Goal: Task Accomplishment & Management: Use online tool/utility

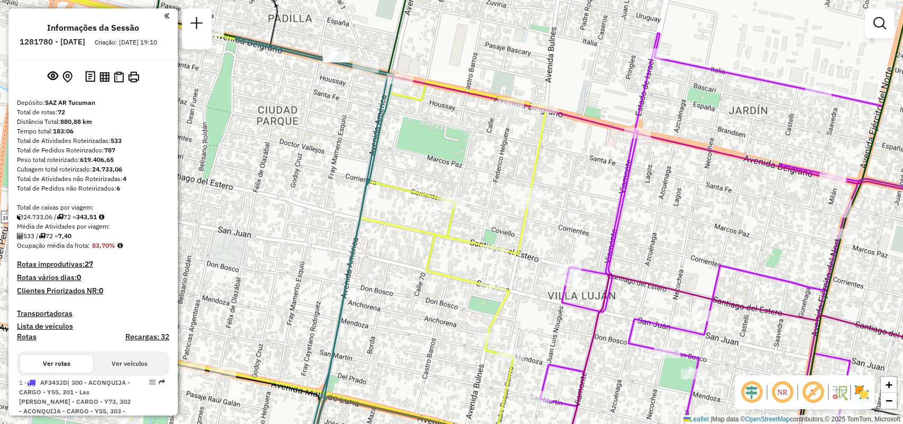
click at [879, 31] on link at bounding box center [879, 23] width 21 height 21
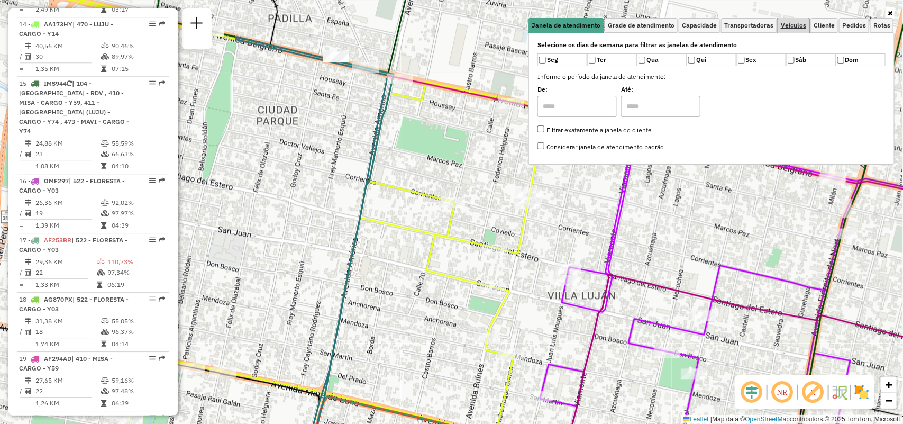
click at [806, 31] on link "Veículos" at bounding box center [793, 25] width 32 height 15
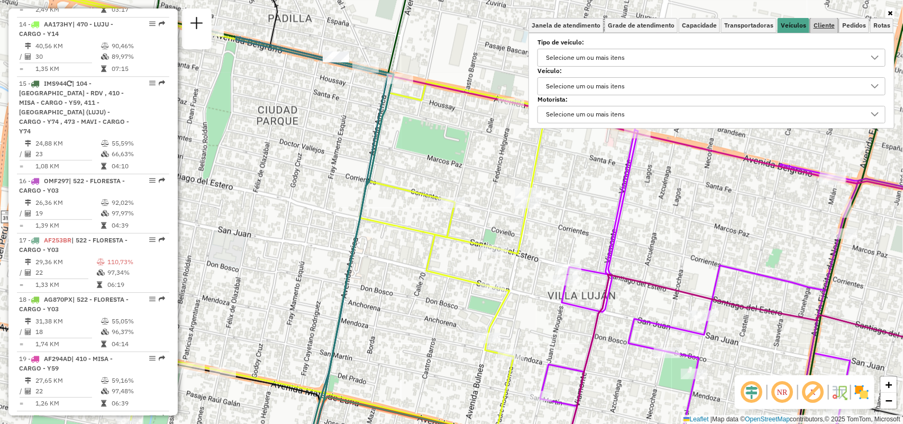
click at [811, 30] on link "Cliente" at bounding box center [824, 25] width 28 height 15
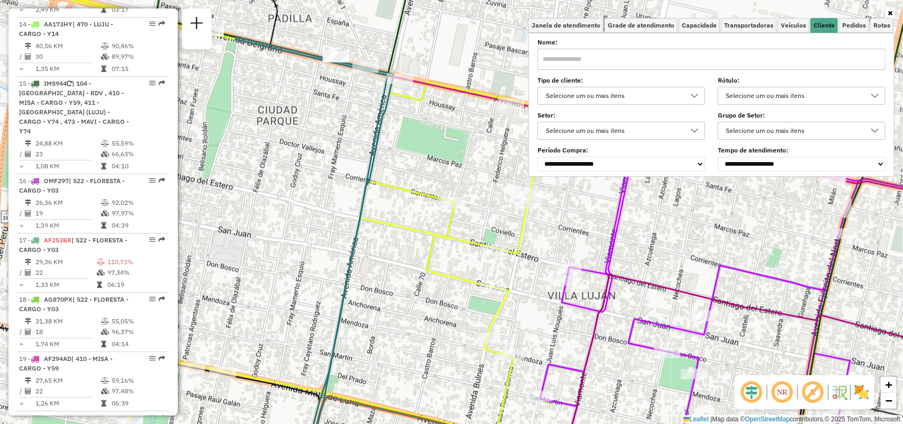
drag, startPoint x: 782, startPoint y: 41, endPoint x: 786, endPoint y: 69, distance: 27.9
click at [782, 43] on label "Nome:" at bounding box center [711, 43] width 348 height 10
click at [786, 69] on input "text" at bounding box center [711, 59] width 348 height 21
click at [790, 61] on input "text" at bounding box center [711, 59] width 348 height 21
click at [786, 16] on div at bounding box center [711, 13] width 366 height 10
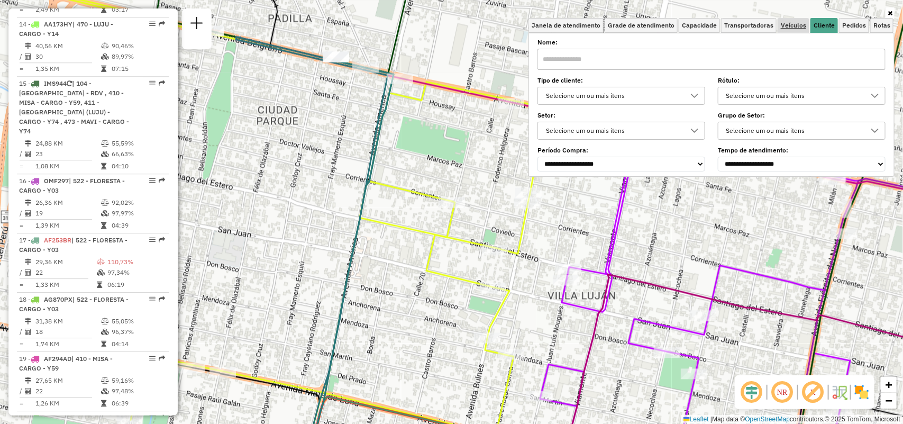
drag, startPoint x: 791, startPoint y: 16, endPoint x: 792, endPoint y: 22, distance: 5.9
click at [792, 20] on div "Janela de atendimento Grade de atendimento Capacidade Transportadoras Veículos …" at bounding box center [711, 92] width 366 height 168
click at [792, 22] on span "Veículos" at bounding box center [793, 25] width 25 height 6
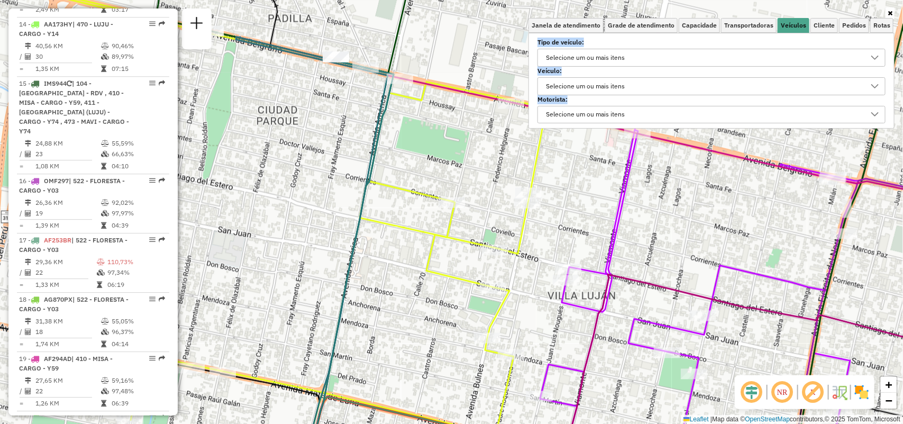
click at [743, 51] on div "Selecione um ou mais itens" at bounding box center [703, 57] width 323 height 17
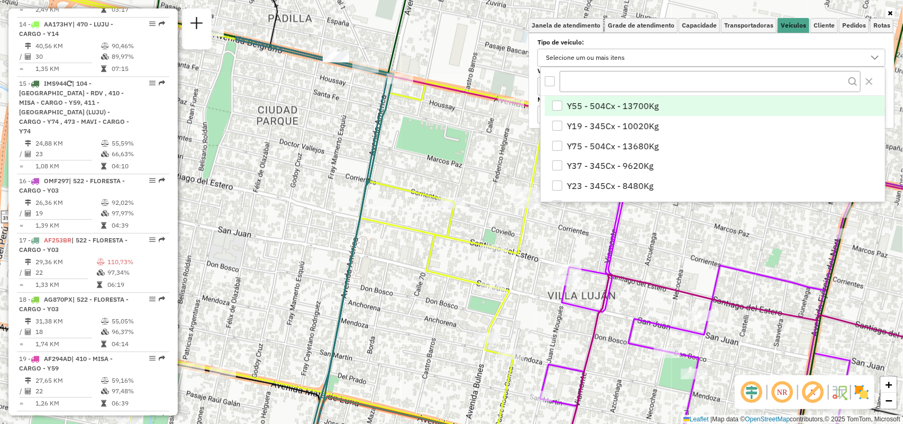
scroll to position [6, 37]
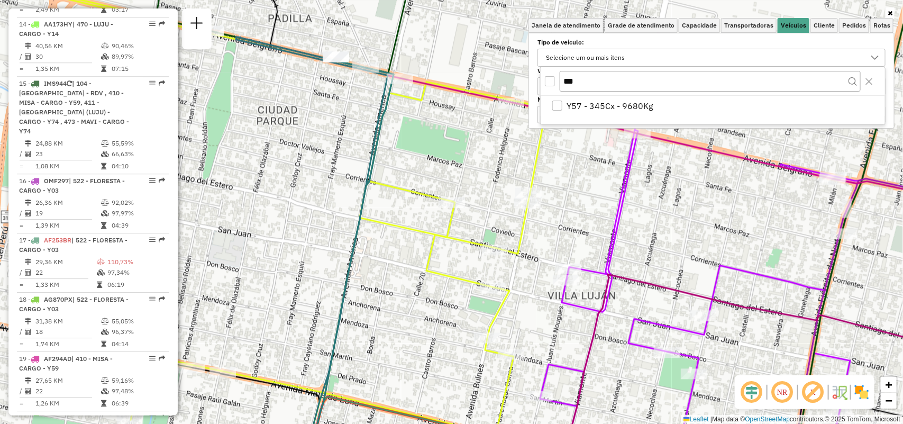
type input "***"
click at [728, 117] on div "Y57 - 345Cx - 9680Kg" at bounding box center [713, 110] width 344 height 29
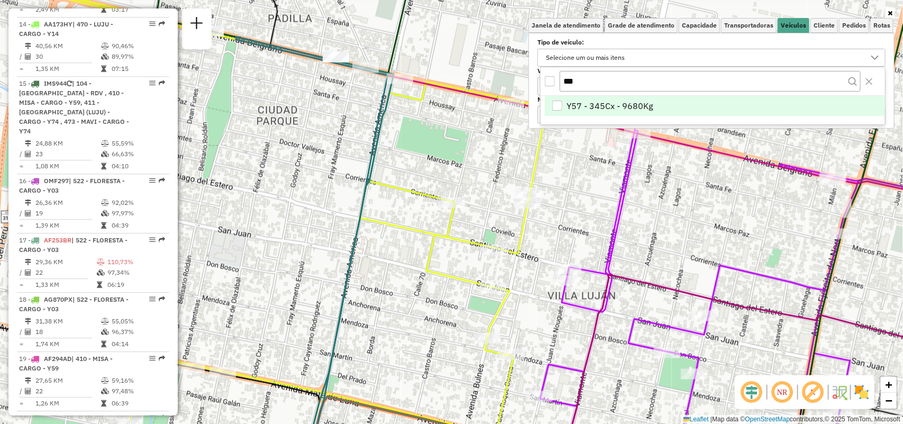
click at [733, 106] on li "Y57 - 345Cx - 9680Kg" at bounding box center [715, 106] width 340 height 20
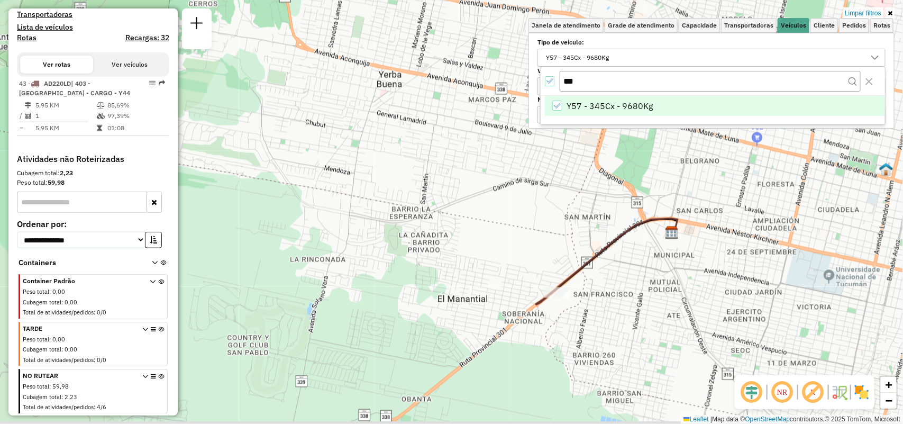
drag, startPoint x: 707, startPoint y: 221, endPoint x: 668, endPoint y: 240, distance: 43.5
click at [700, 221] on div "Limpar filtros Janela de atendimento Grade de atendimento Capacidade Transporta…" at bounding box center [451, 212] width 903 height 424
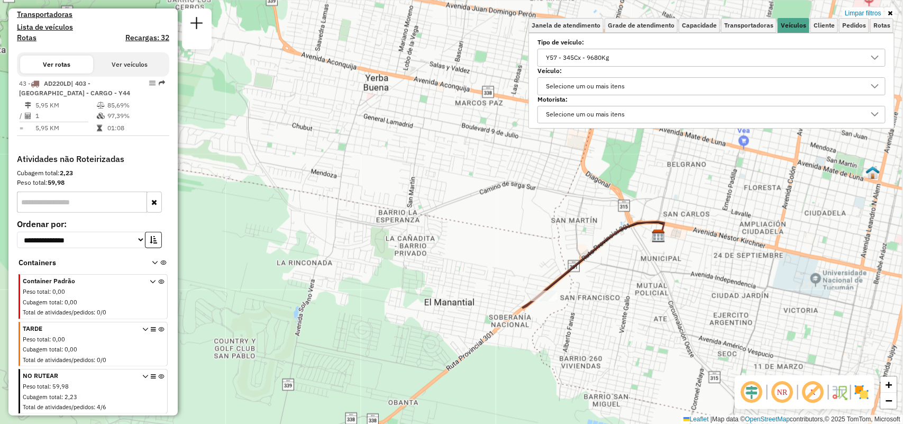
drag, startPoint x: 575, startPoint y: 57, endPoint x: 569, endPoint y: 62, distance: 7.9
click at [574, 59] on div "Y57 - 345Cx - 9680Kg" at bounding box center [577, 57] width 70 height 17
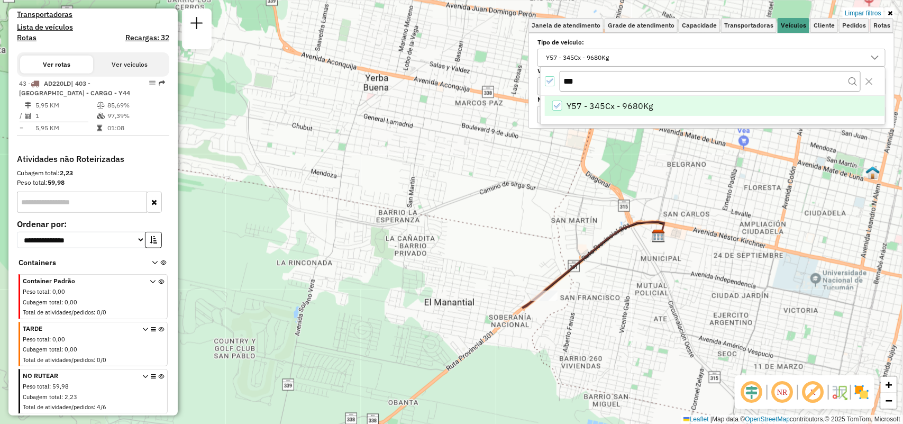
click at [551, 75] on div "***" at bounding box center [713, 81] width 344 height 29
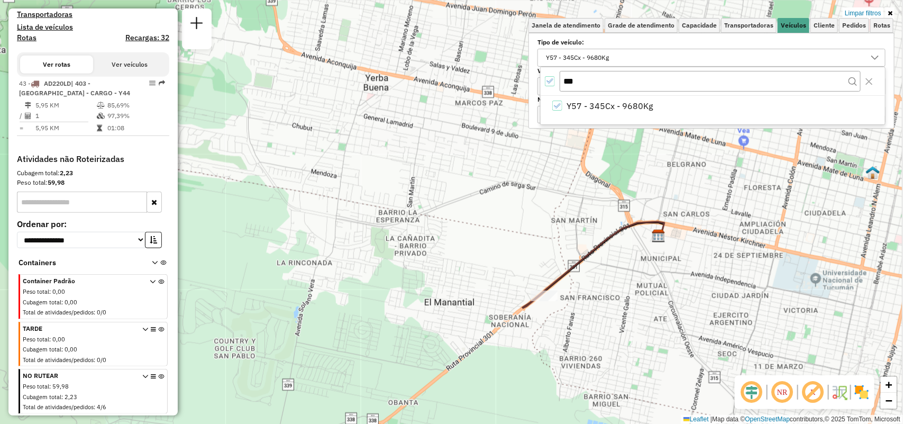
click at [546, 83] on icon "All items selected" at bounding box center [549, 80] width 7 height 7
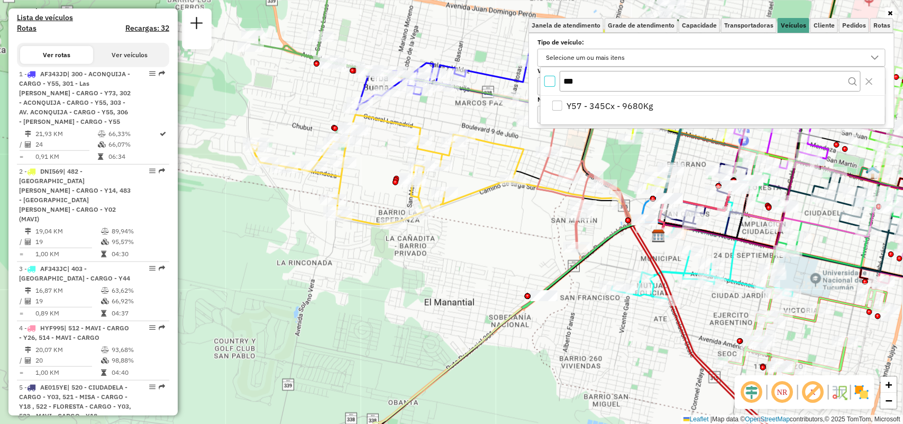
scroll to position [1280, 0]
